Goal: Task Accomplishment & Management: Use online tool/utility

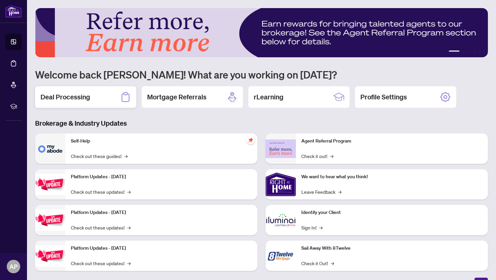
click at [88, 102] on div "Deal Processing" at bounding box center [85, 97] width 101 height 22
